Goal: Transaction & Acquisition: Download file/media

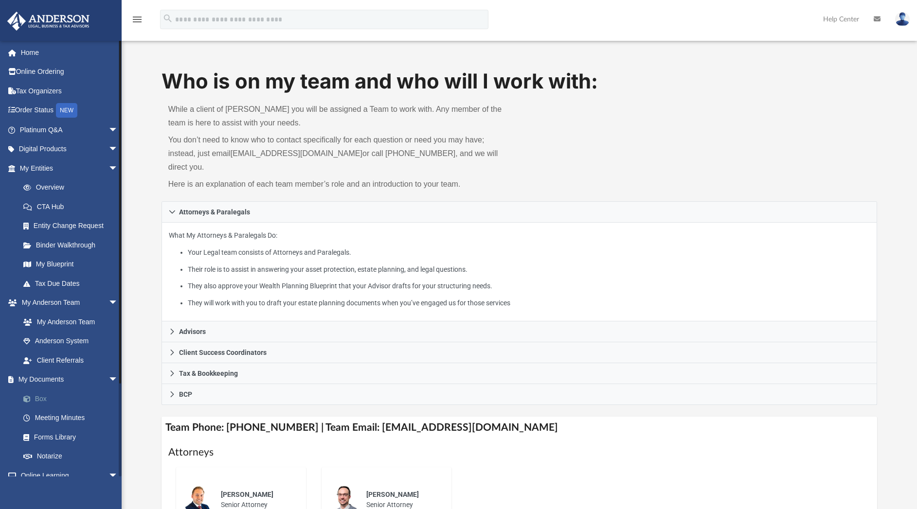
click at [44, 403] on link "Box" at bounding box center [73, 398] width 119 height 19
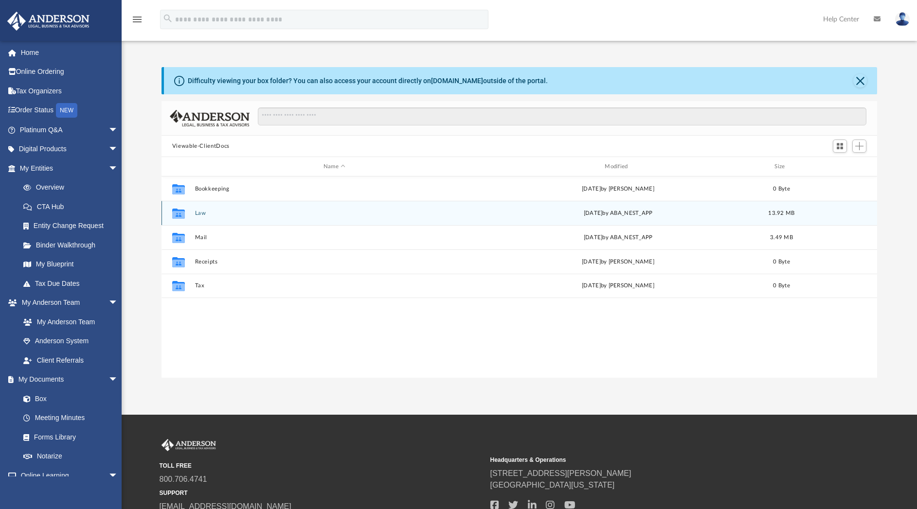
scroll to position [210, 704]
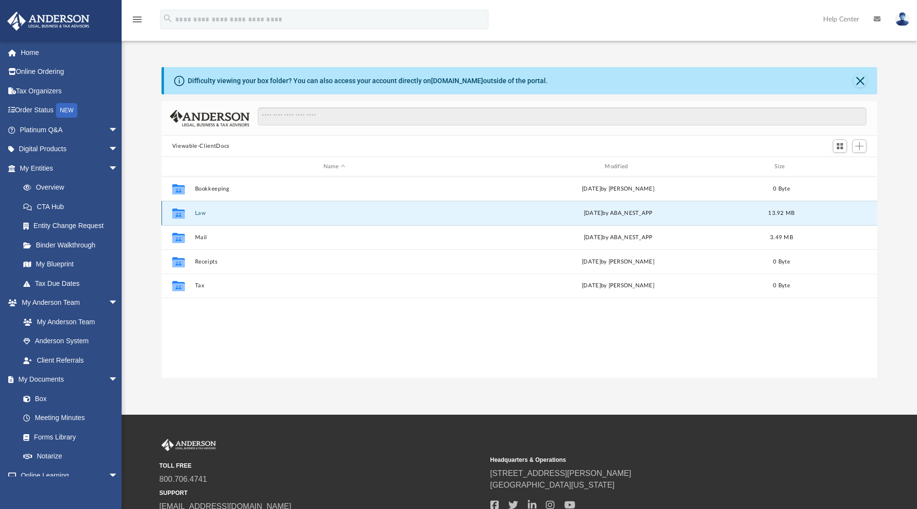
click at [212, 213] on button "Law" at bounding box center [334, 213] width 279 height 6
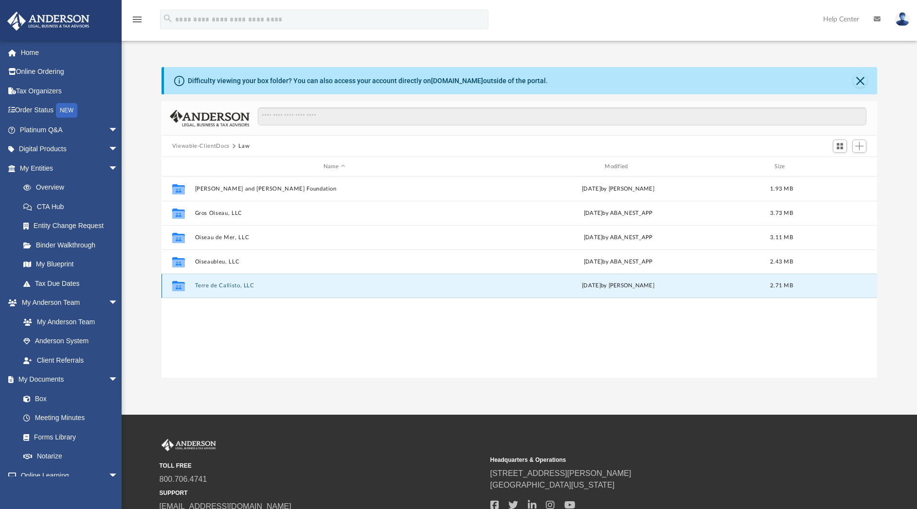
click at [229, 284] on button "Terre de Callisto, LLC" at bounding box center [334, 286] width 279 height 6
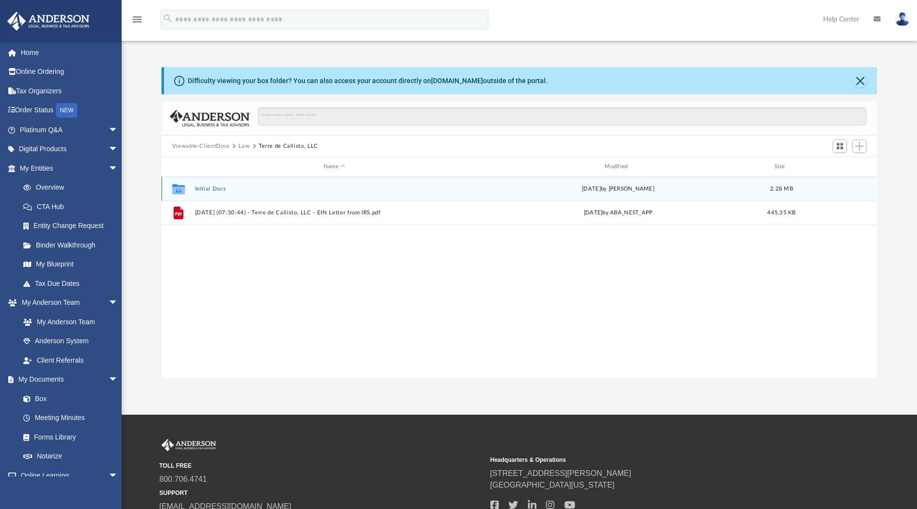
click at [219, 189] on button "Initial Docs" at bounding box center [334, 189] width 279 height 6
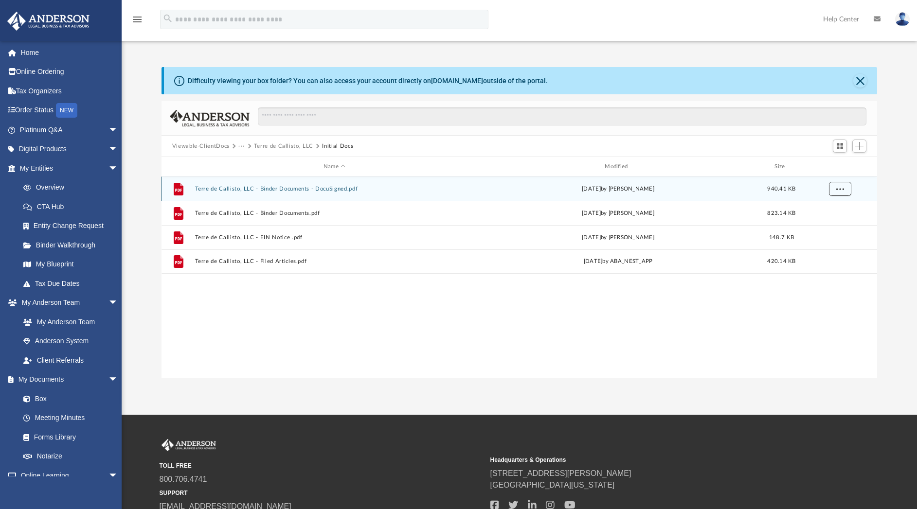
click at [843, 189] on span "More options" at bounding box center [839, 188] width 8 height 5
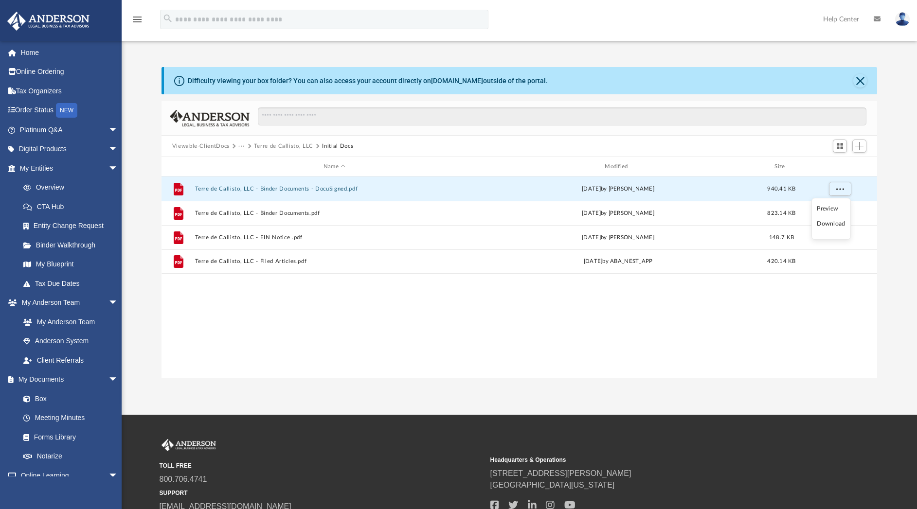
click at [836, 228] on li "Download" at bounding box center [830, 224] width 28 height 10
